Goal: Transaction & Acquisition: Book appointment/travel/reservation

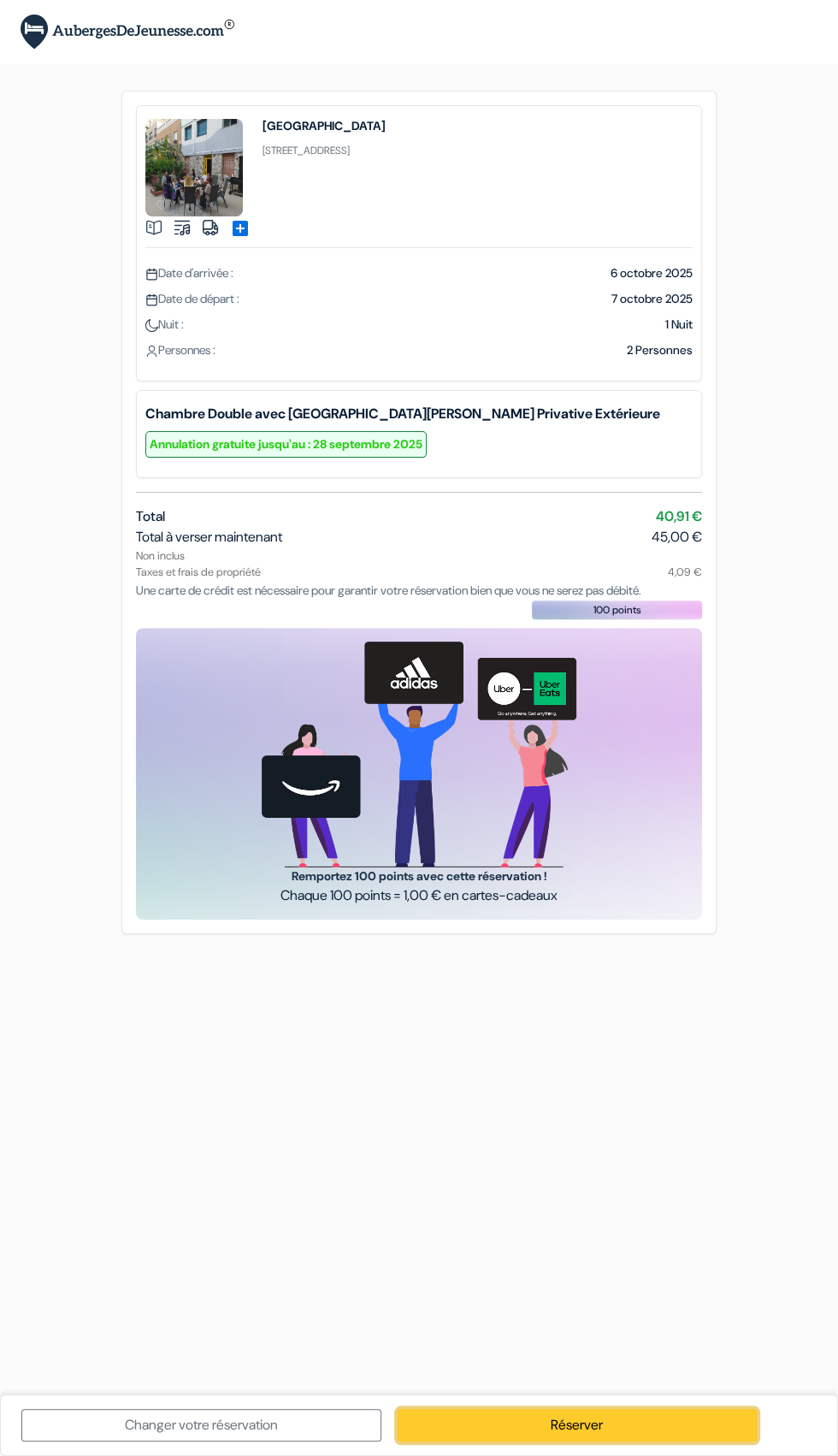
click at [587, 1418] on link "Réserver" at bounding box center [577, 1424] width 360 height 33
click at [608, 1429] on link "Réserver" at bounding box center [577, 1424] width 360 height 33
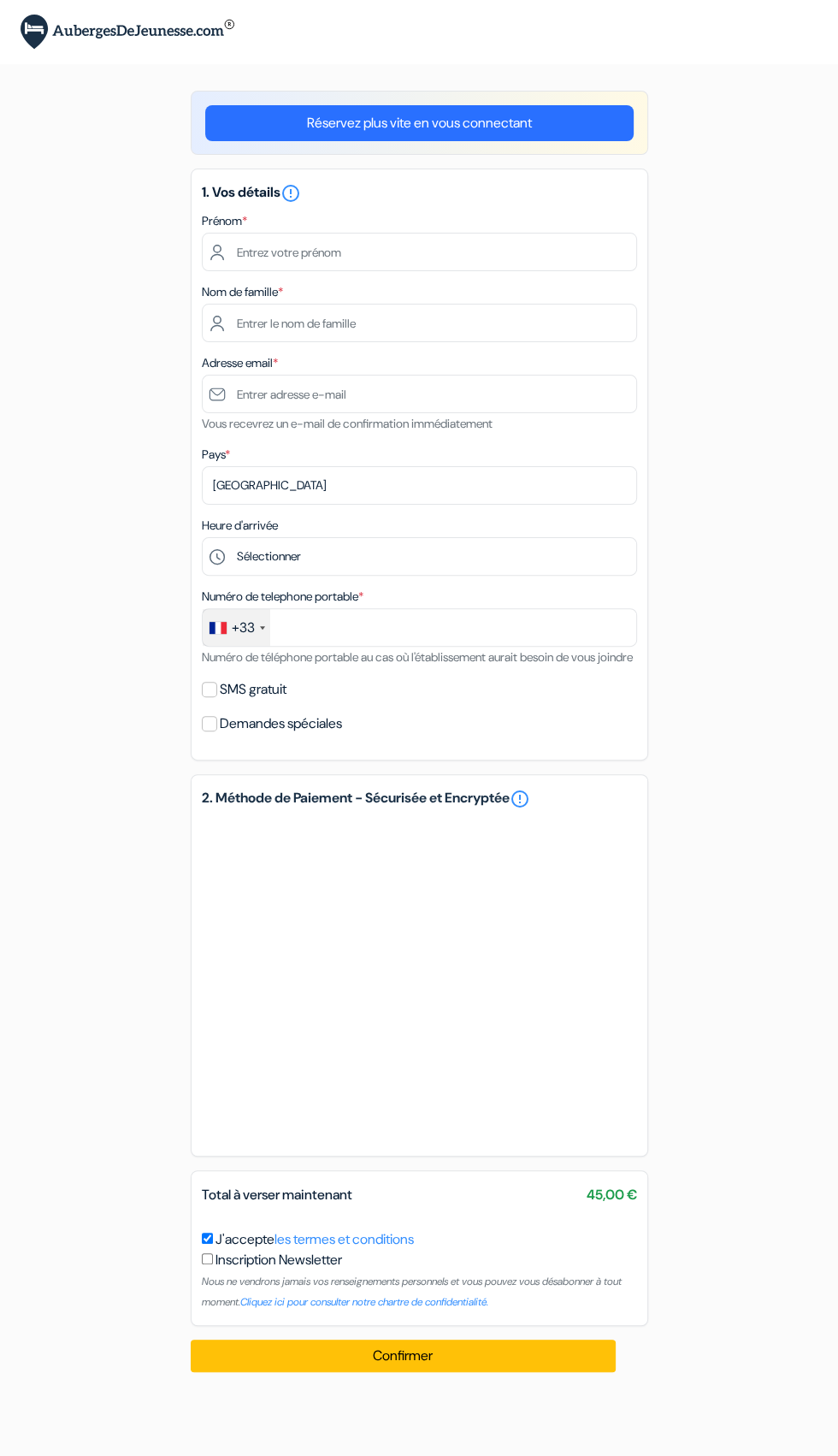
click at [510, 809] on link "error_outline" at bounding box center [520, 799] width 21 height 21
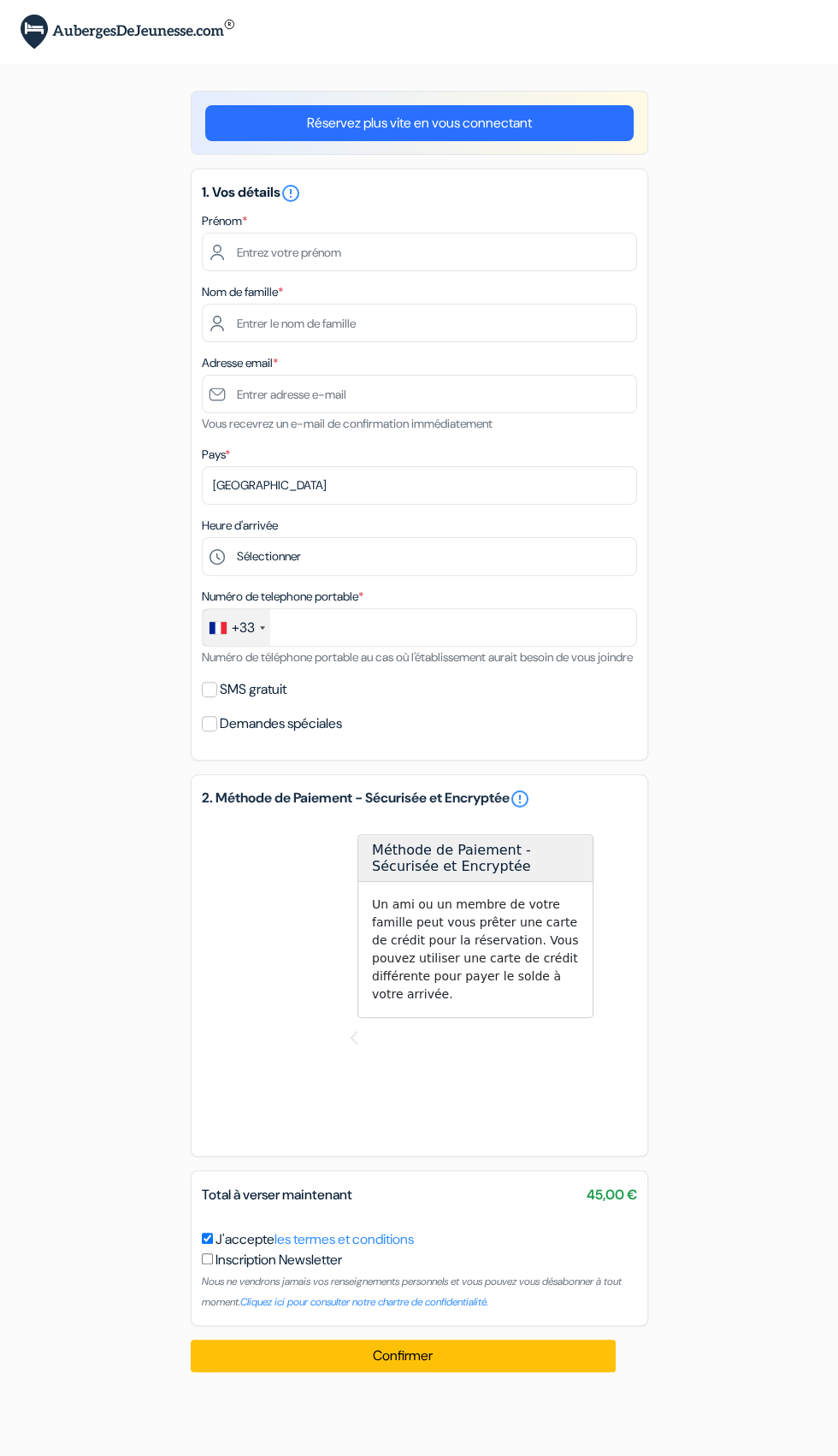
click at [722, 932] on div "add_box La Pita Beach house 49 Avenida de Cabo de Gata, Almeria, Espagne Détail…" at bounding box center [419, 738] width 615 height 1295
